Goal: Navigation & Orientation: Find specific page/section

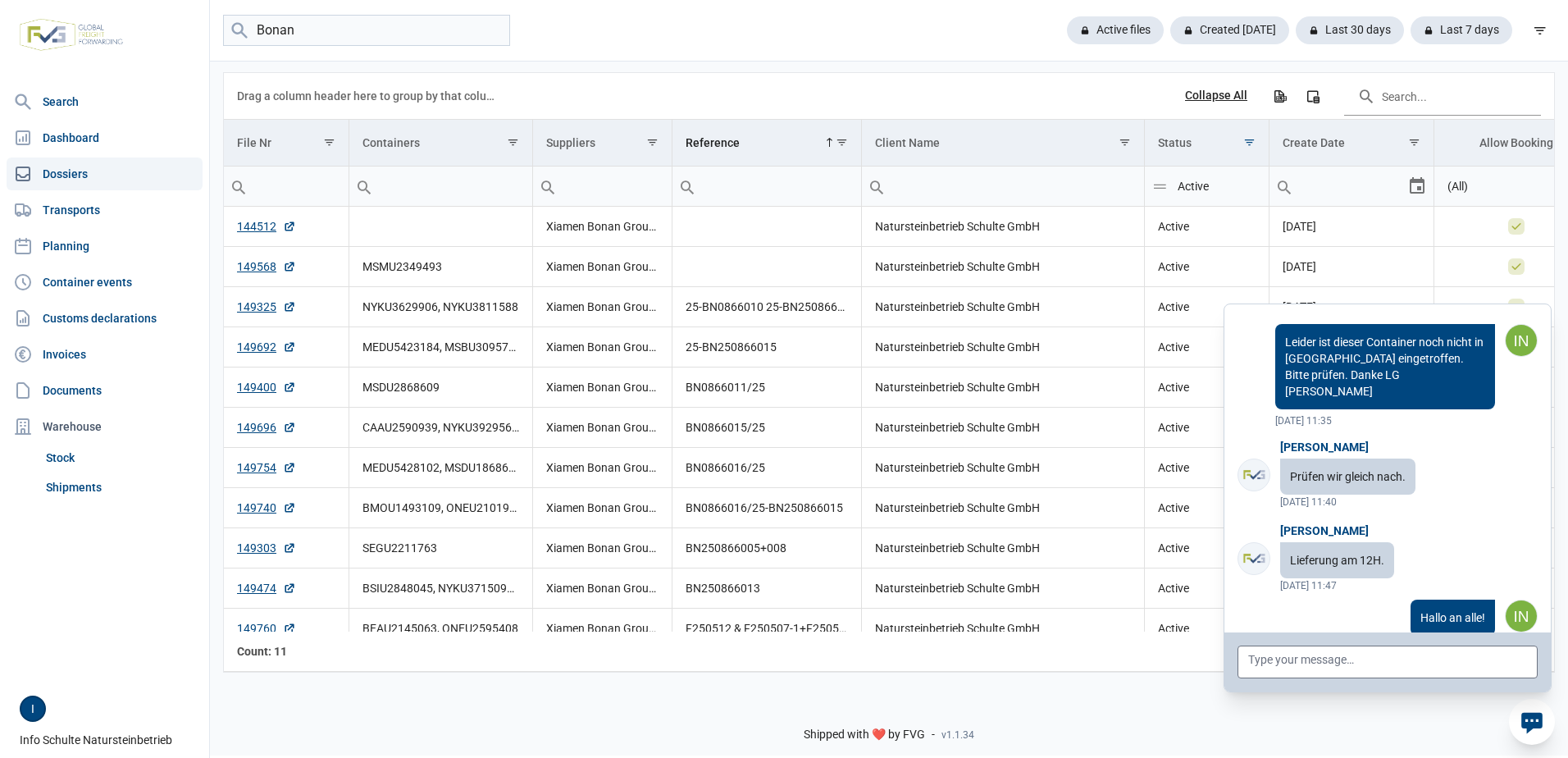
scroll to position [6162, 0]
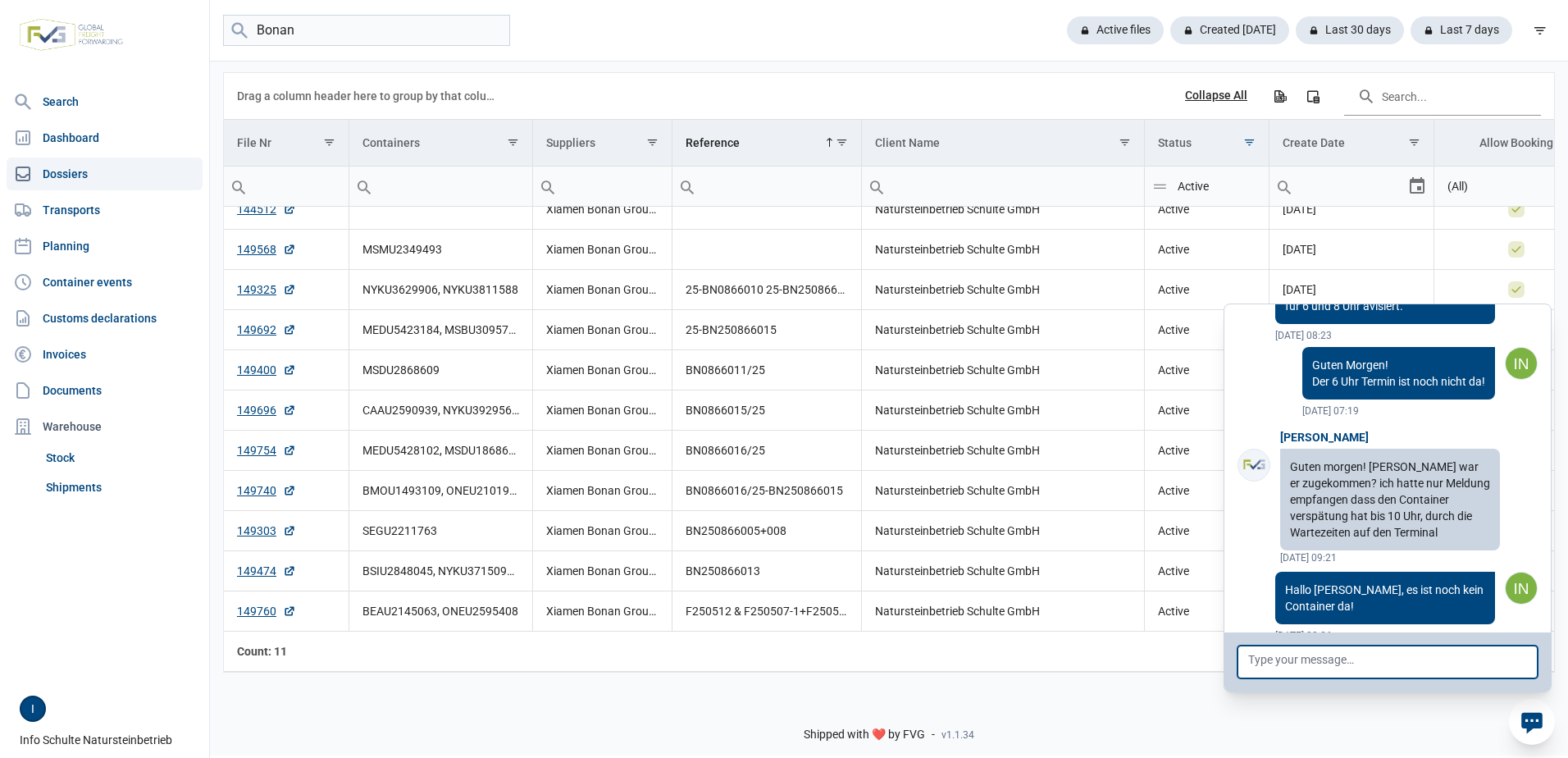
click at [1366, 661] on textarea at bounding box center [1388, 662] width 300 height 33
type textarea "Beide sind da (10:15 Uhr)"
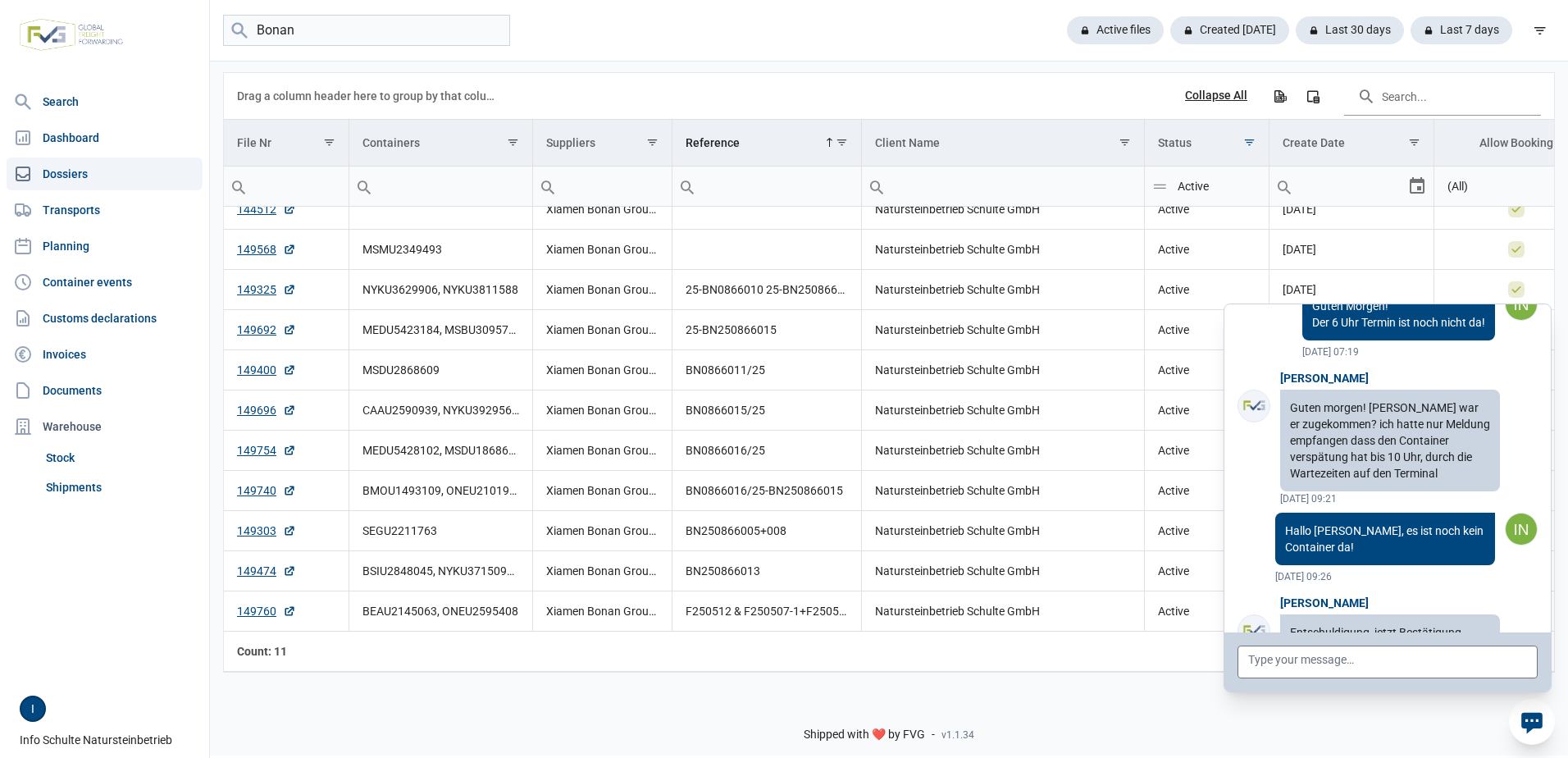
click at [78, 175] on link "Dossiers" at bounding box center [104, 174] width 196 height 33
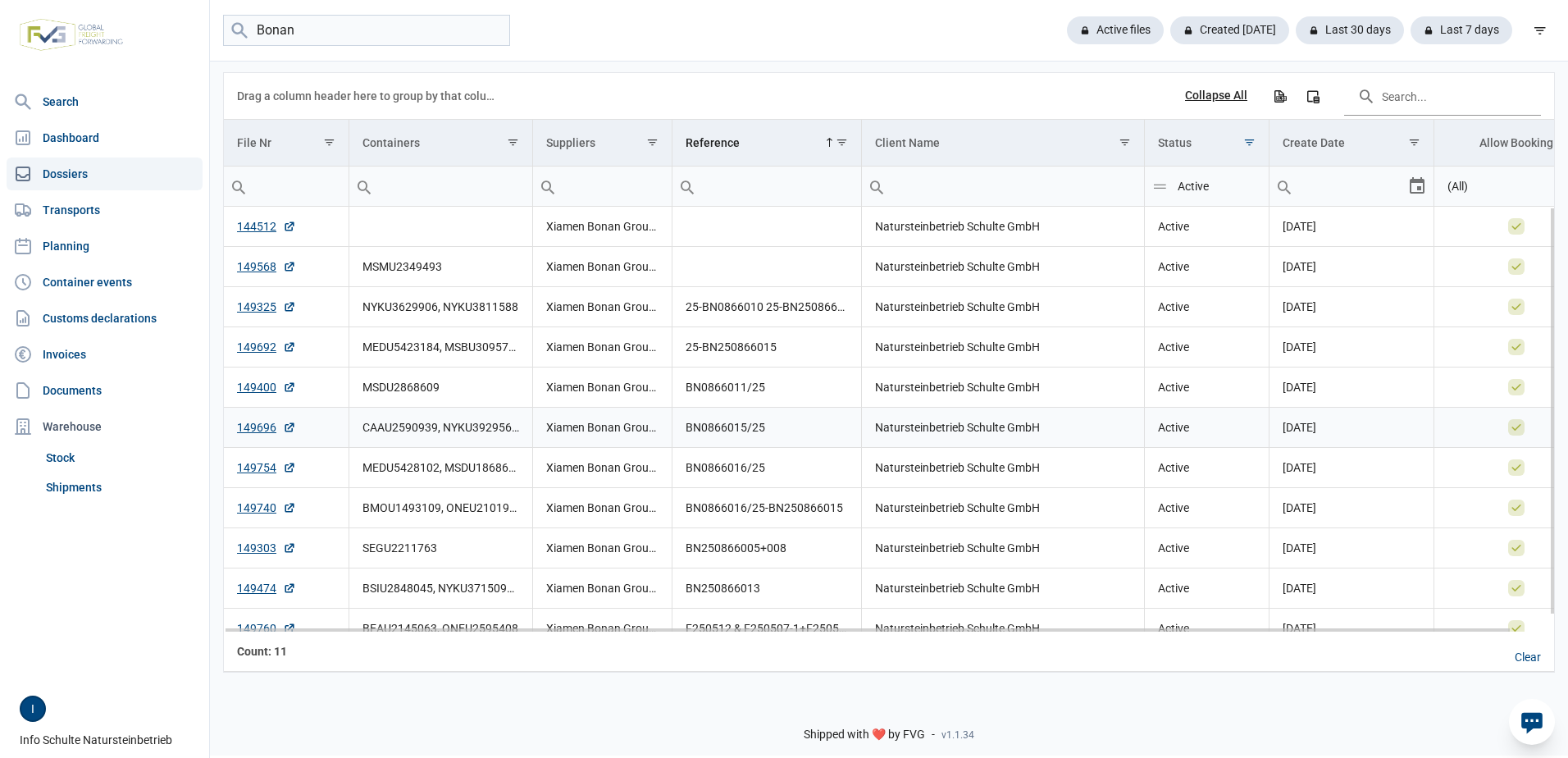
scroll to position [17, 0]
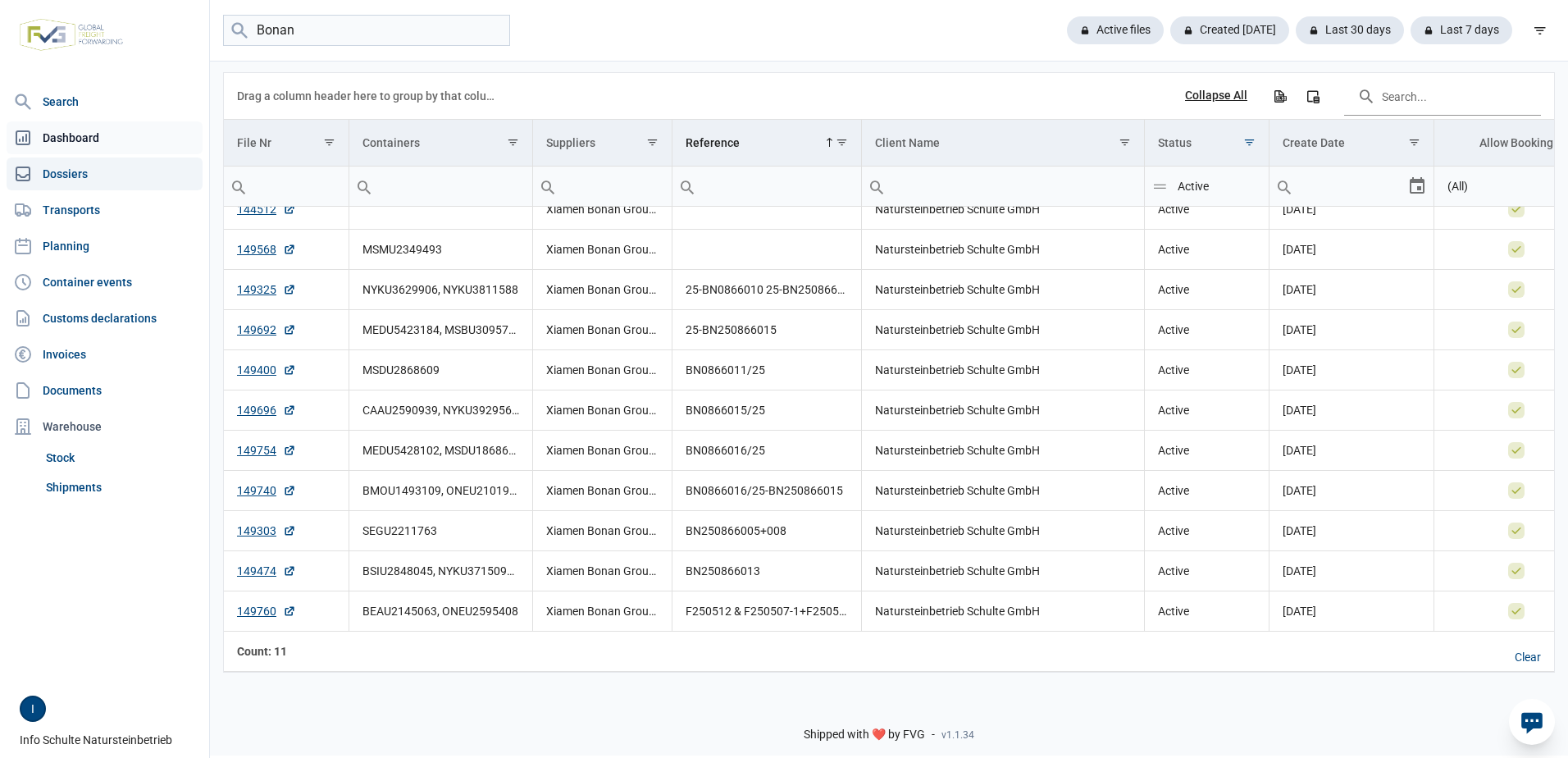
click at [92, 129] on link "Dashboard" at bounding box center [104, 138] width 196 height 33
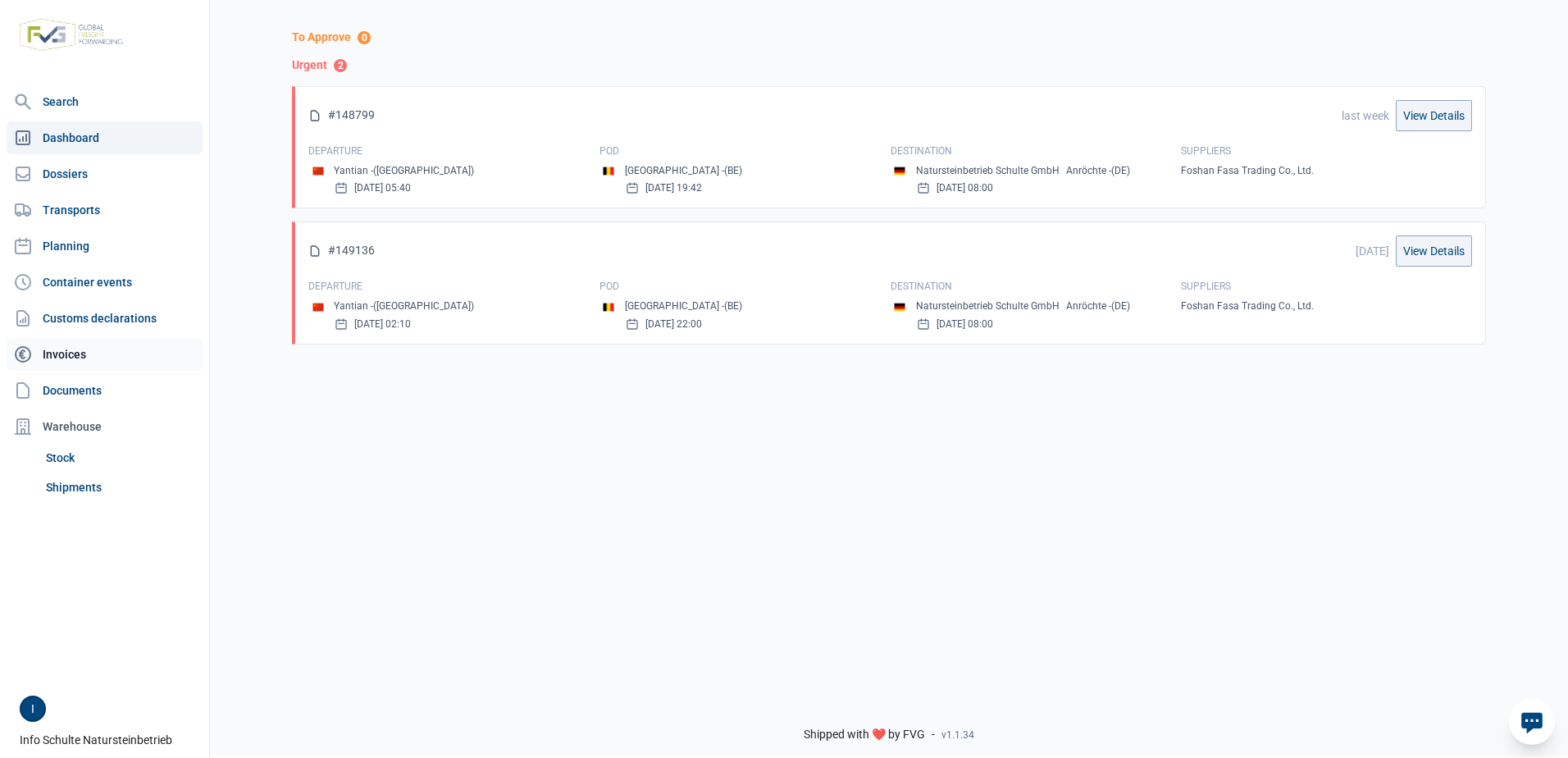
click at [71, 353] on link "Invoices" at bounding box center [104, 354] width 196 height 33
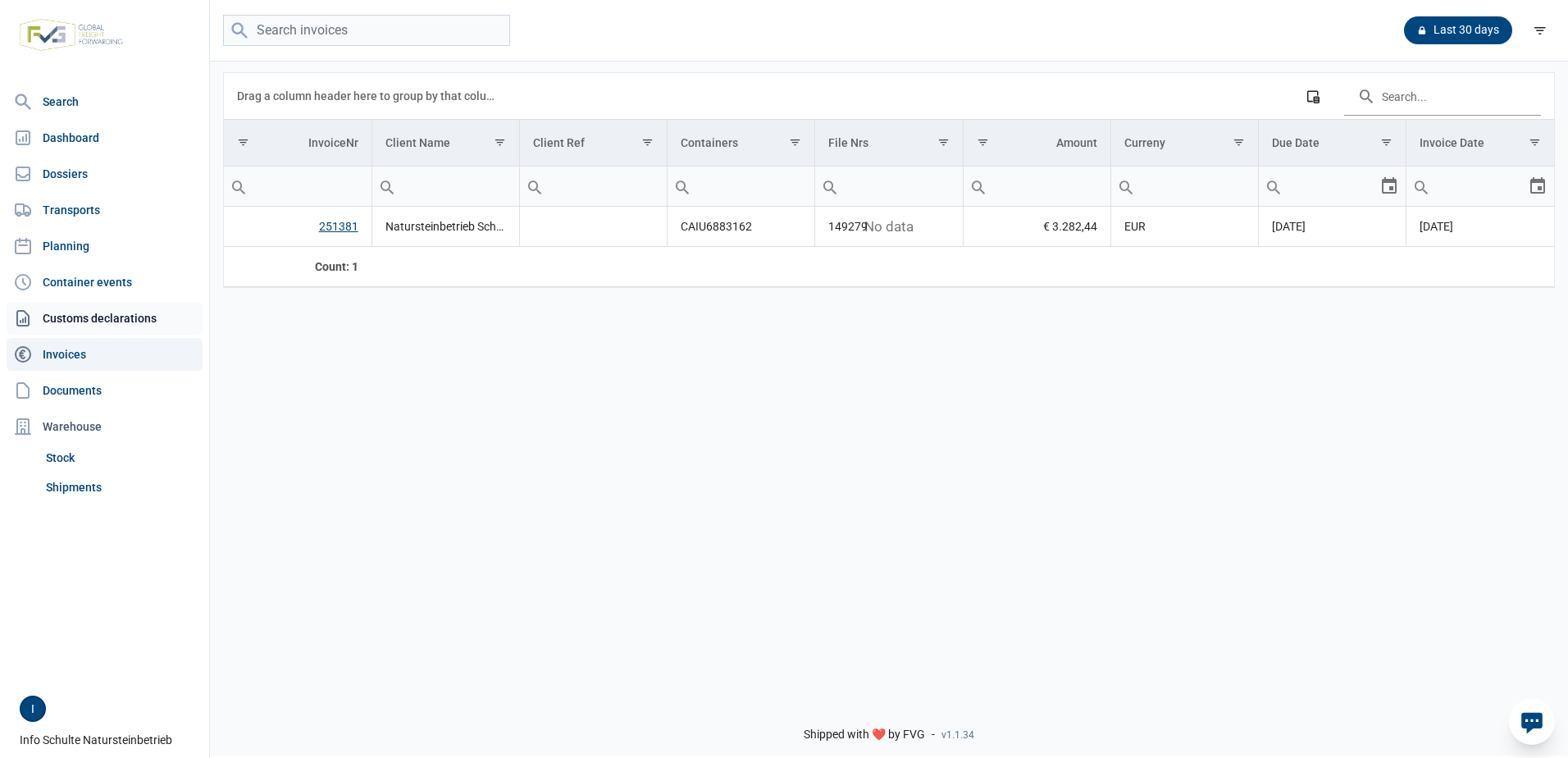
click at [73, 317] on link "Customs declarations" at bounding box center [104, 319] width 196 height 33
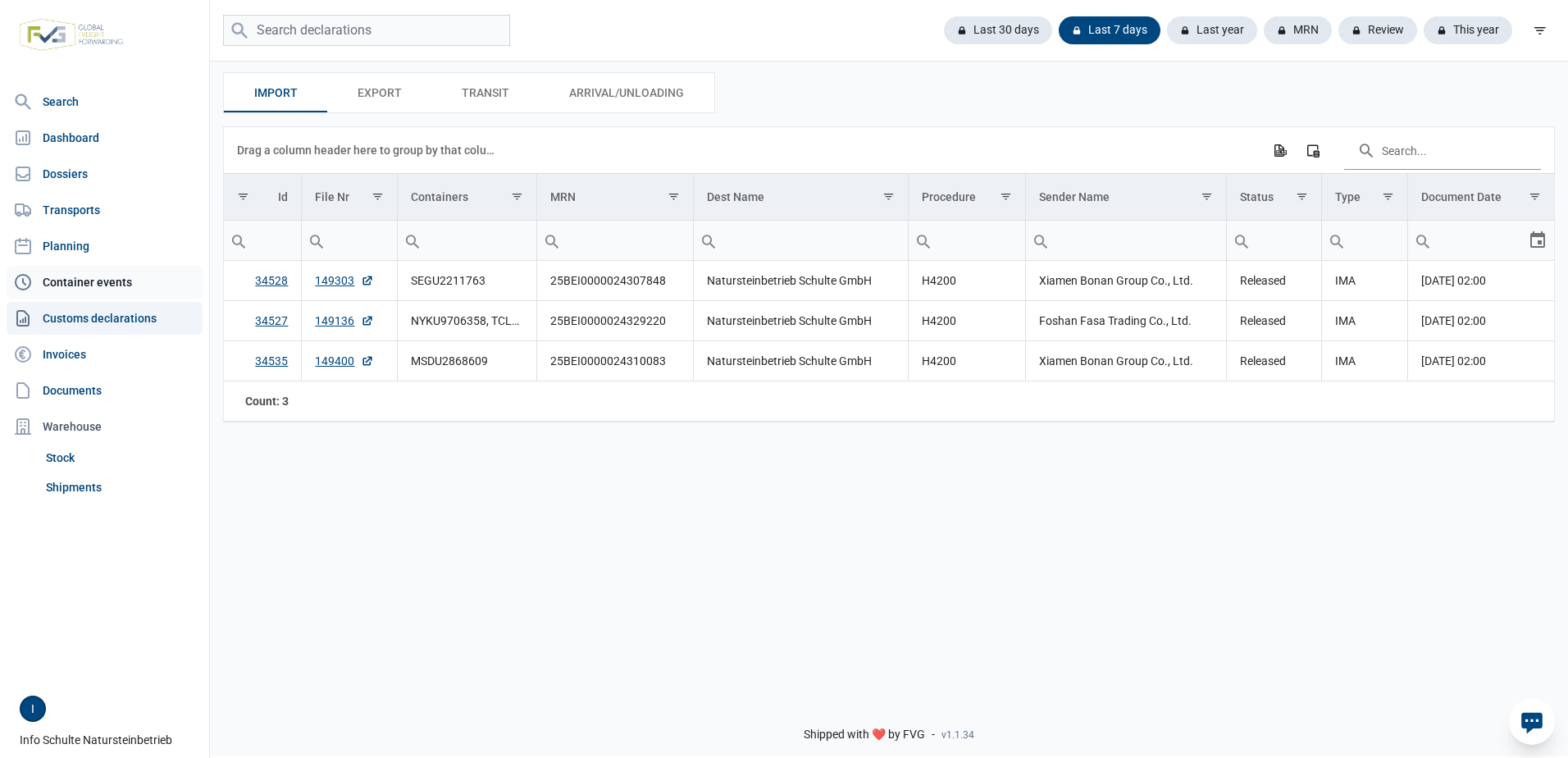
click at [64, 282] on link "Container events" at bounding box center [104, 282] width 196 height 33
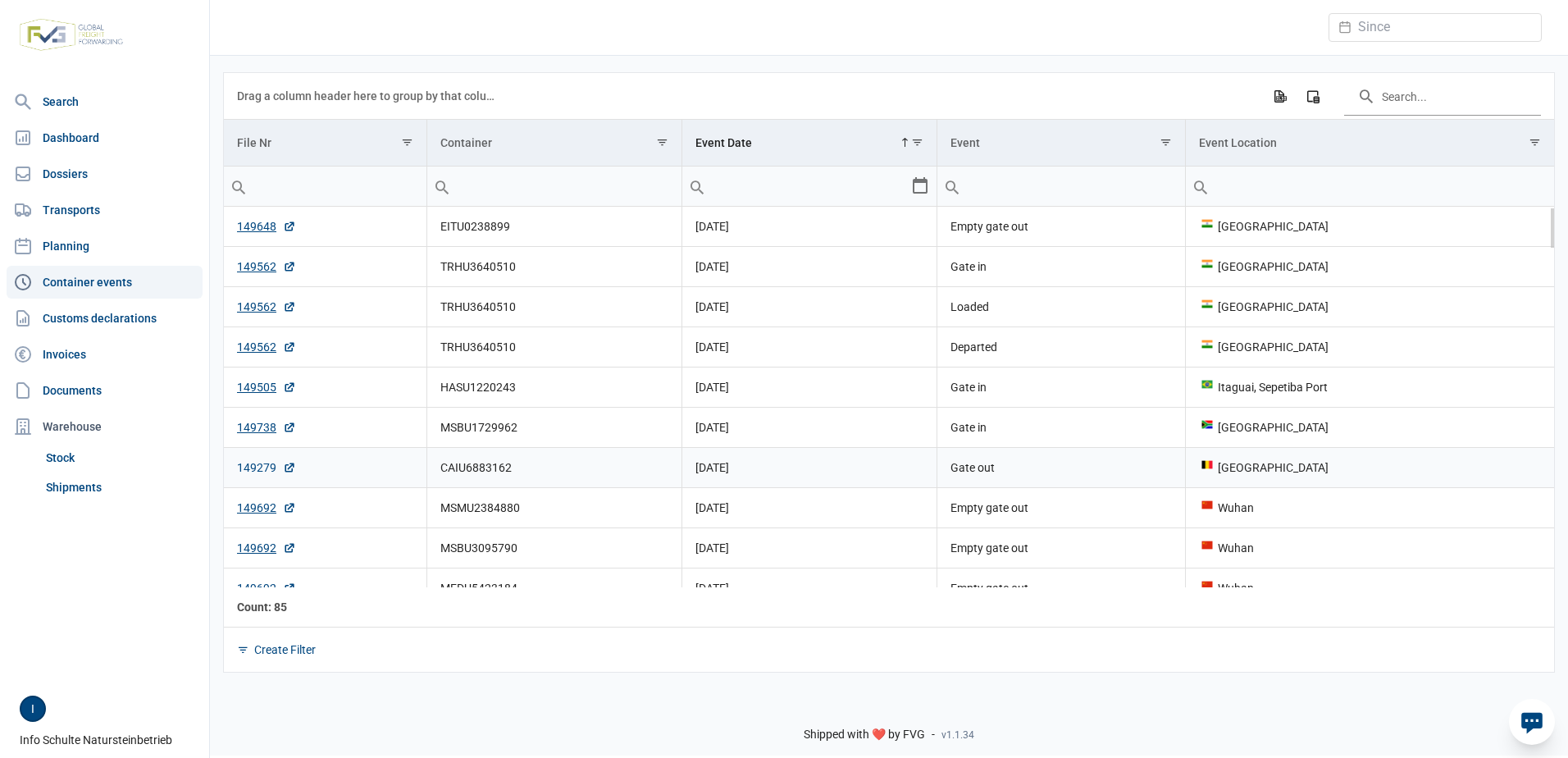
click at [248, 464] on link "149279" at bounding box center [267, 467] width 59 height 16
